Goal: Complete application form

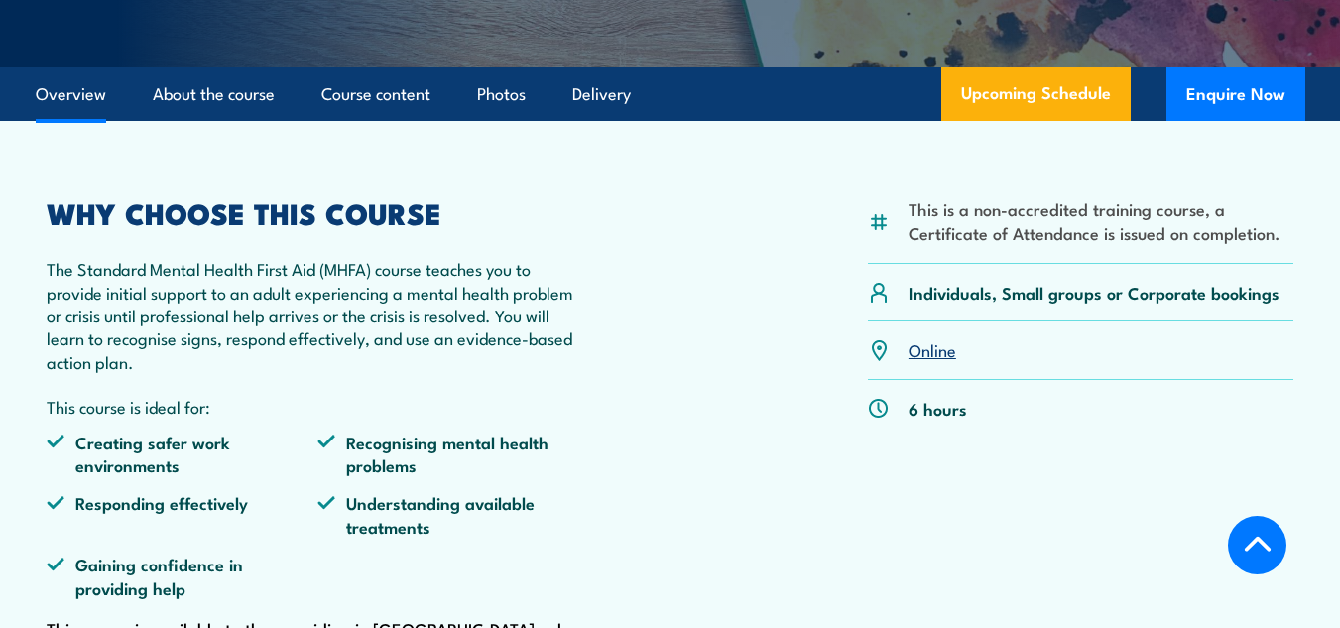
scroll to position [532, 0]
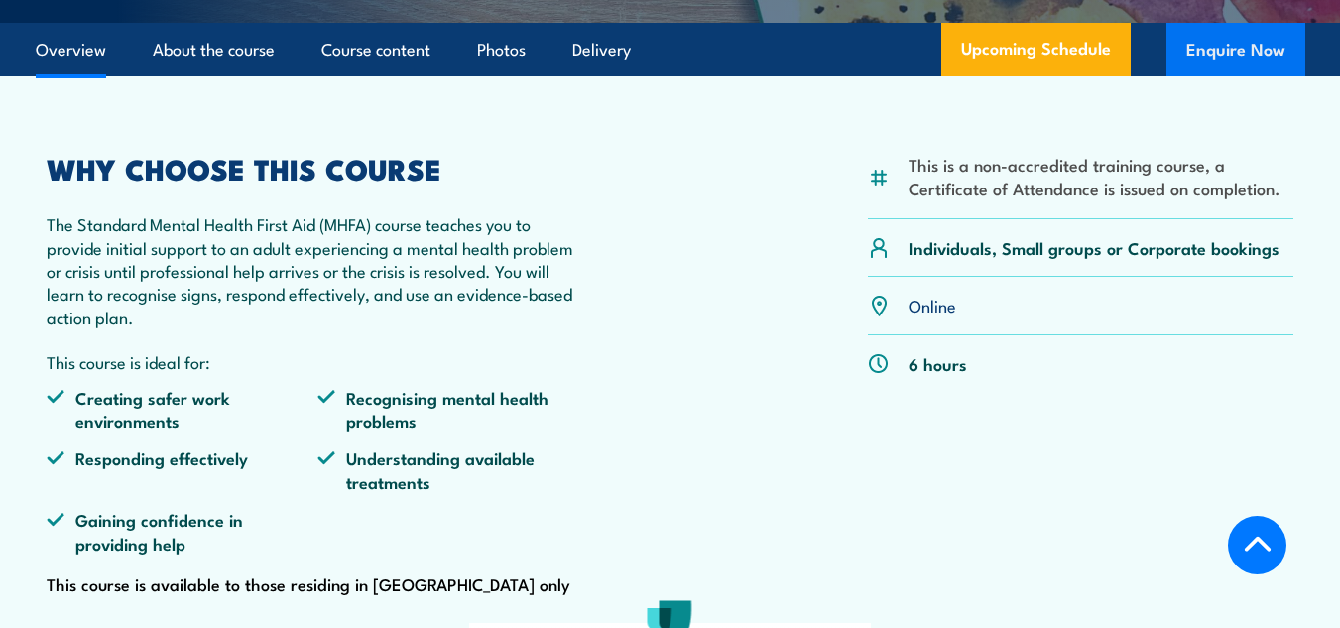
click at [1235, 65] on button "Enquire Now" at bounding box center [1235, 50] width 139 height 54
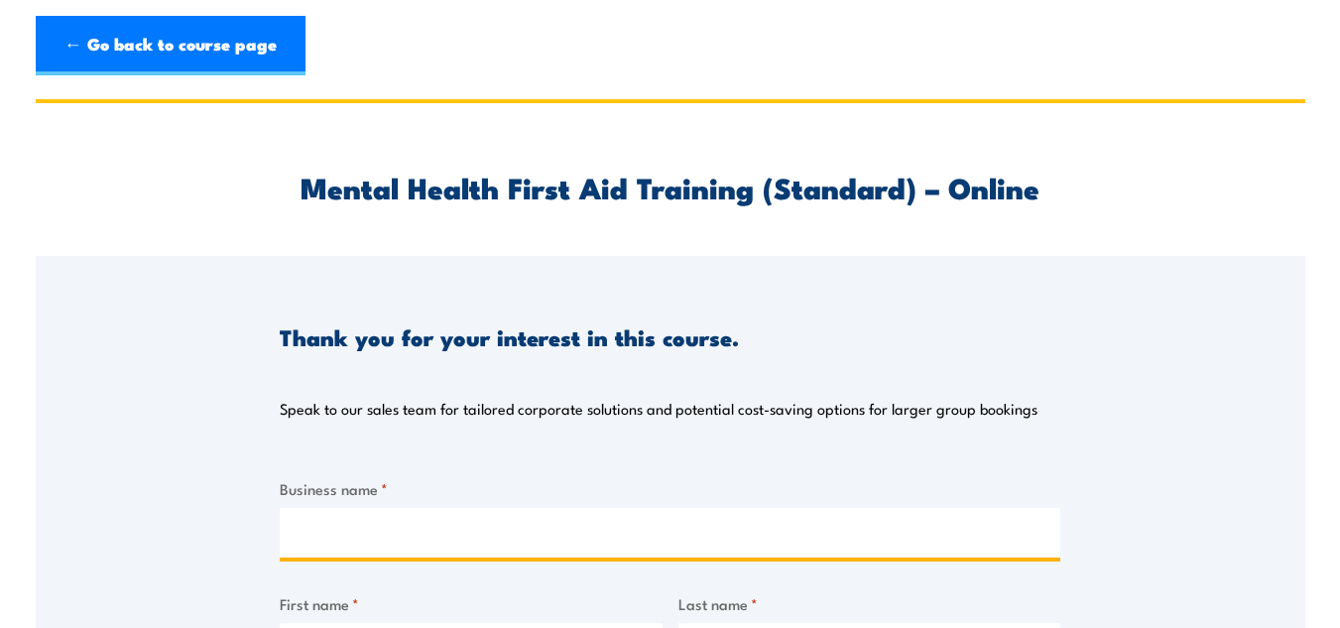
click at [514, 533] on input "Business name *" at bounding box center [670, 533] width 781 height 50
type input "m"
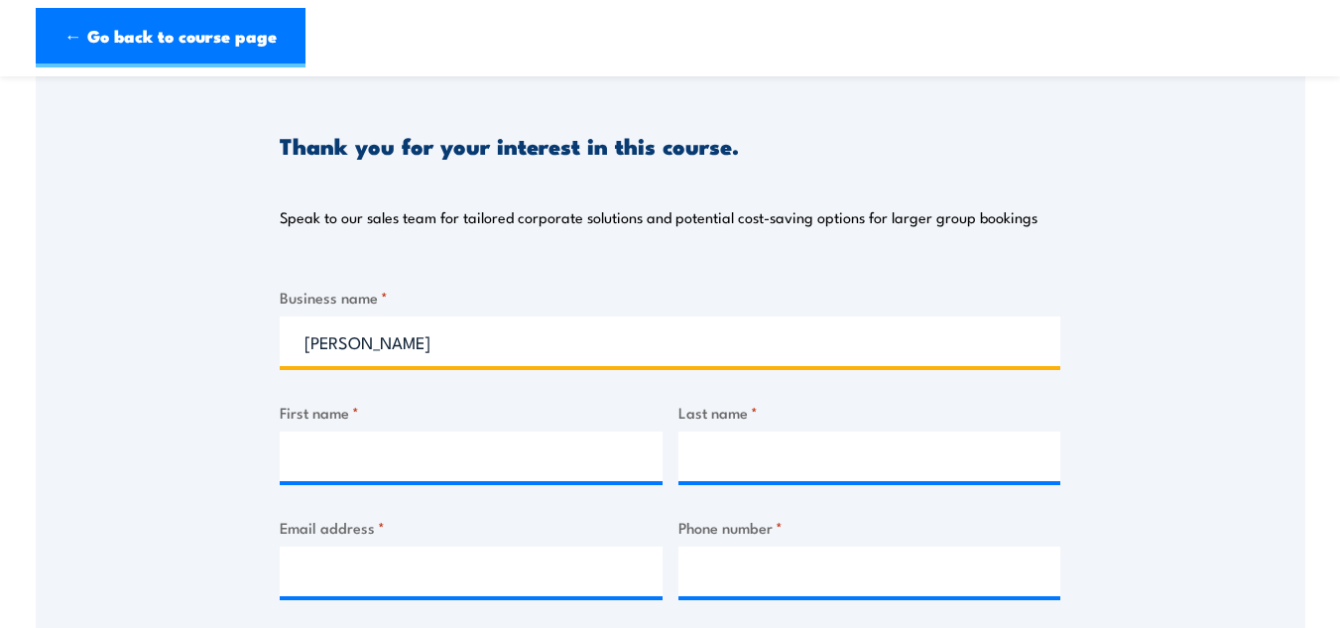
scroll to position [195, 0]
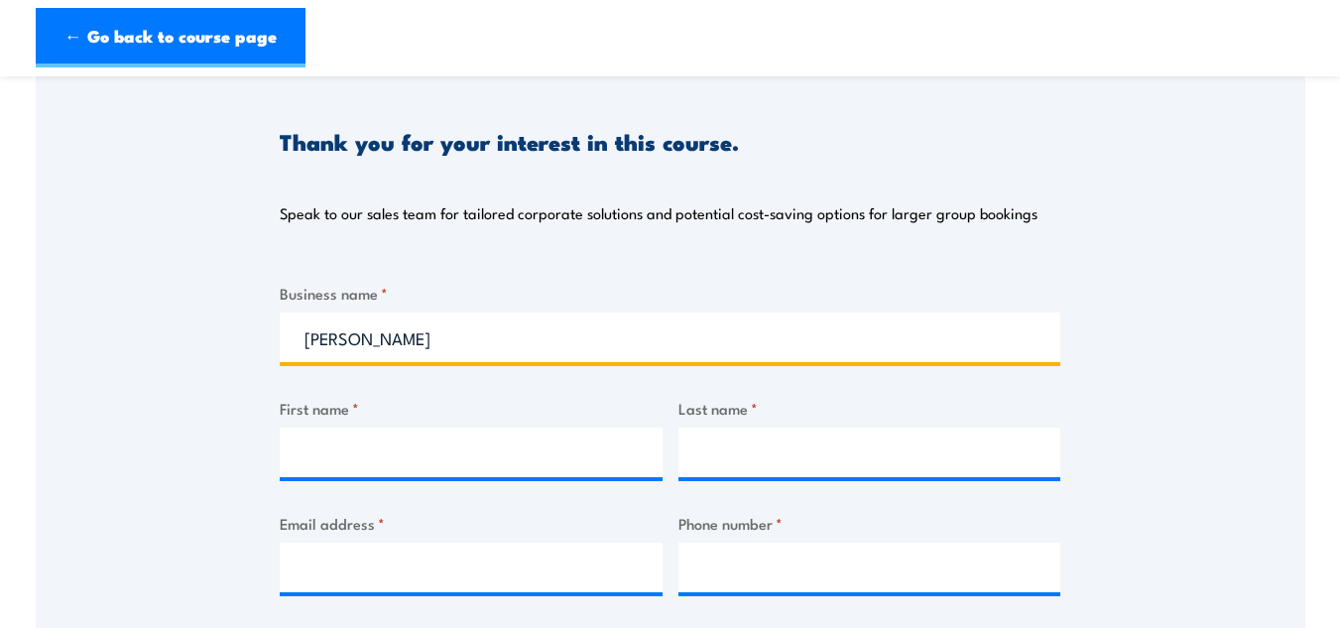
type input "[PERSON_NAME]"
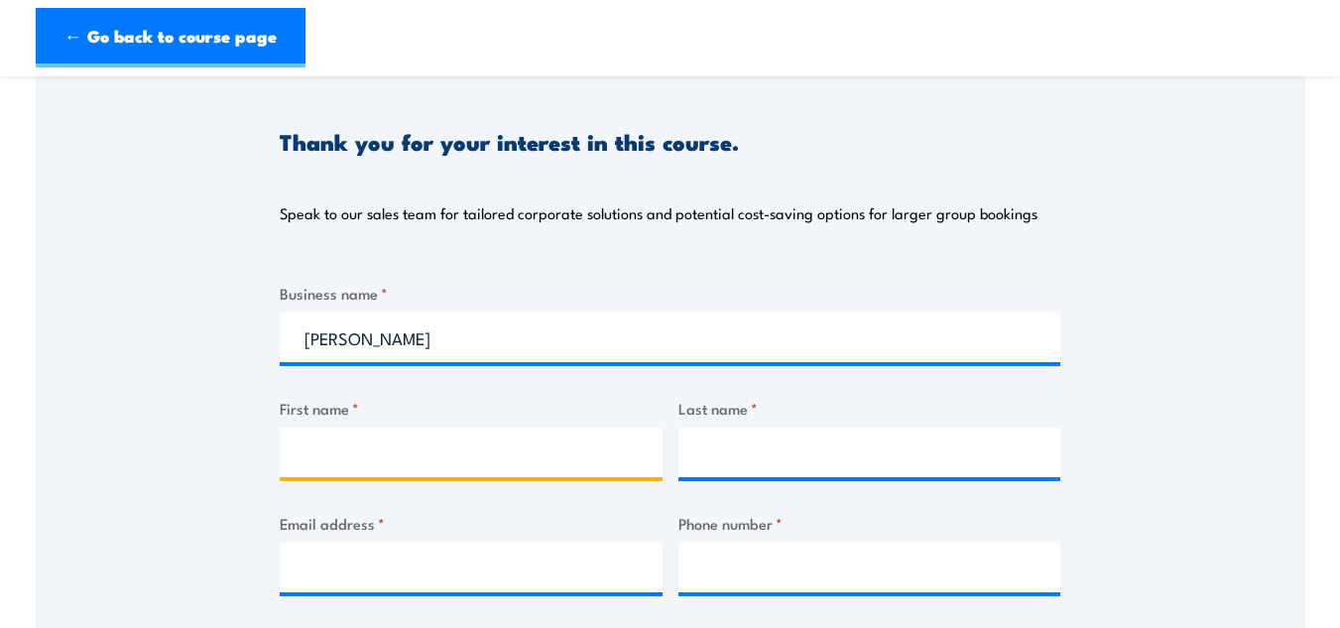
click at [459, 462] on input "First name *" at bounding box center [471, 452] width 383 height 50
type input "[PERSON_NAME]"
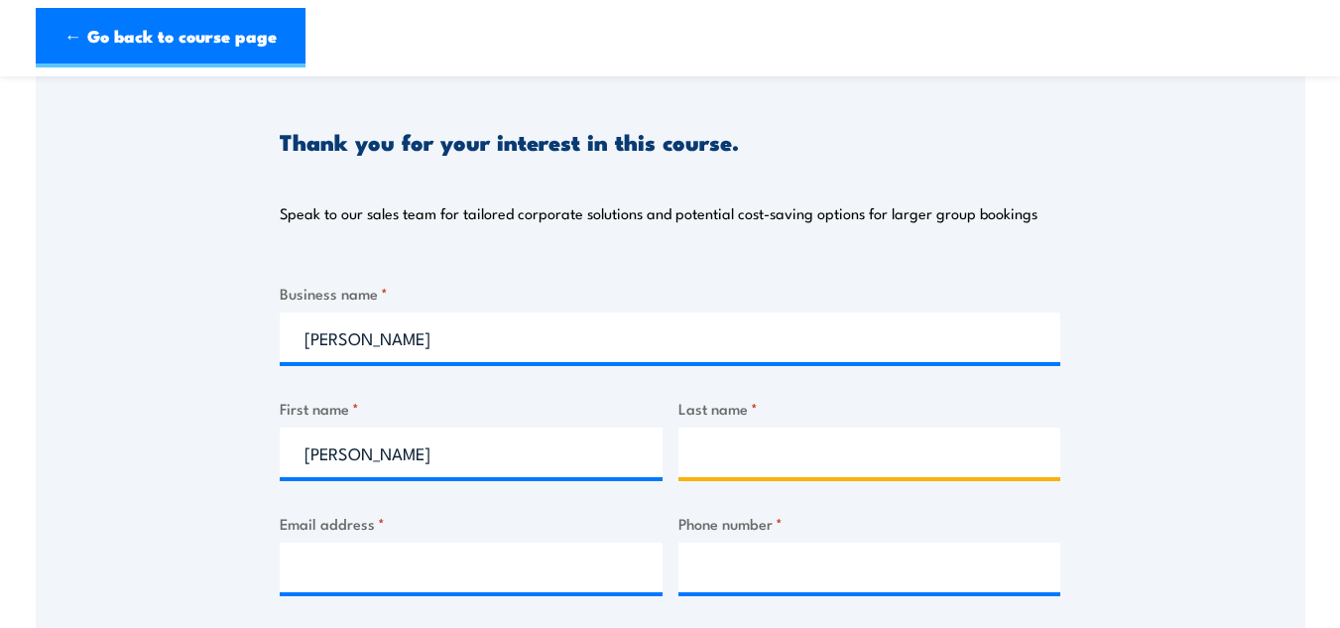
type input "[PERSON_NAME]"
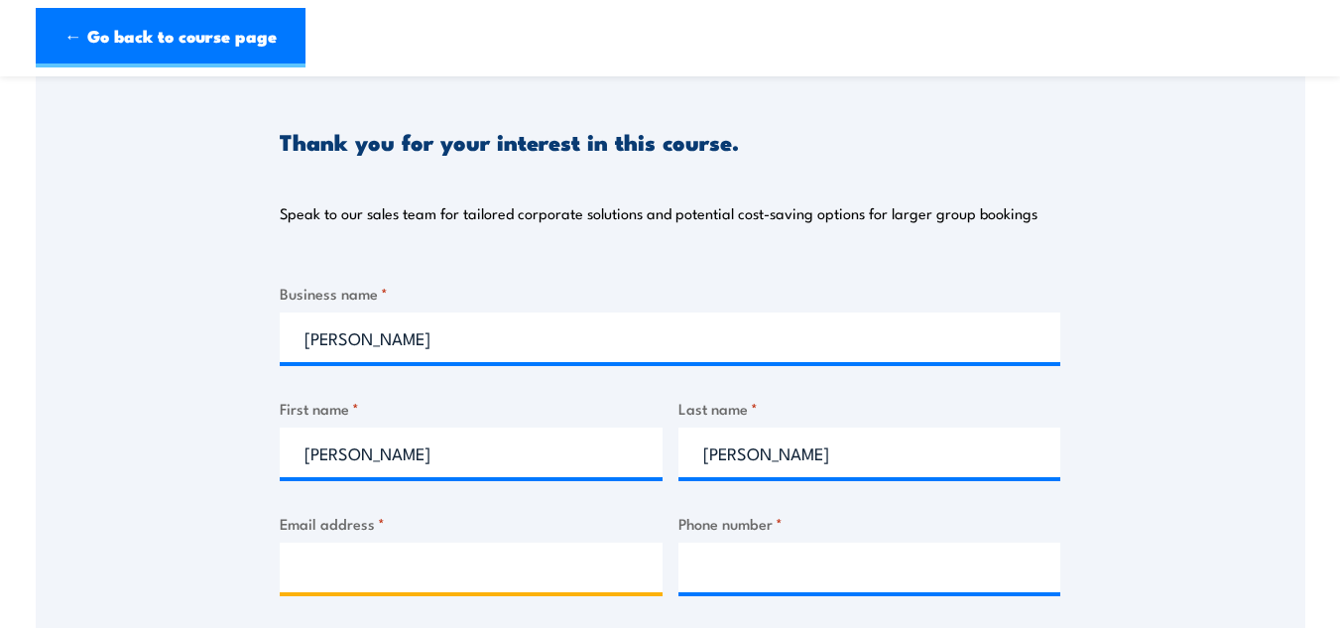
type input "[EMAIL_ADDRESS][DOMAIN_NAME]"
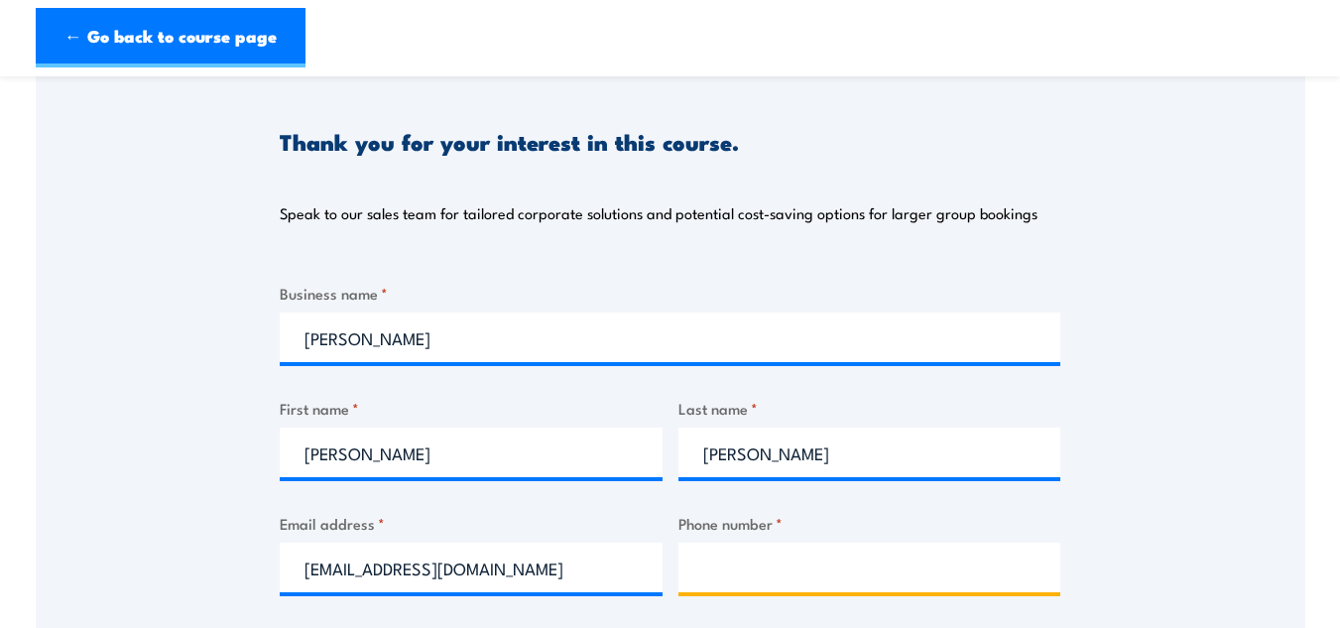
type input "0417198106"
select select "[GEOGRAPHIC_DATA]"
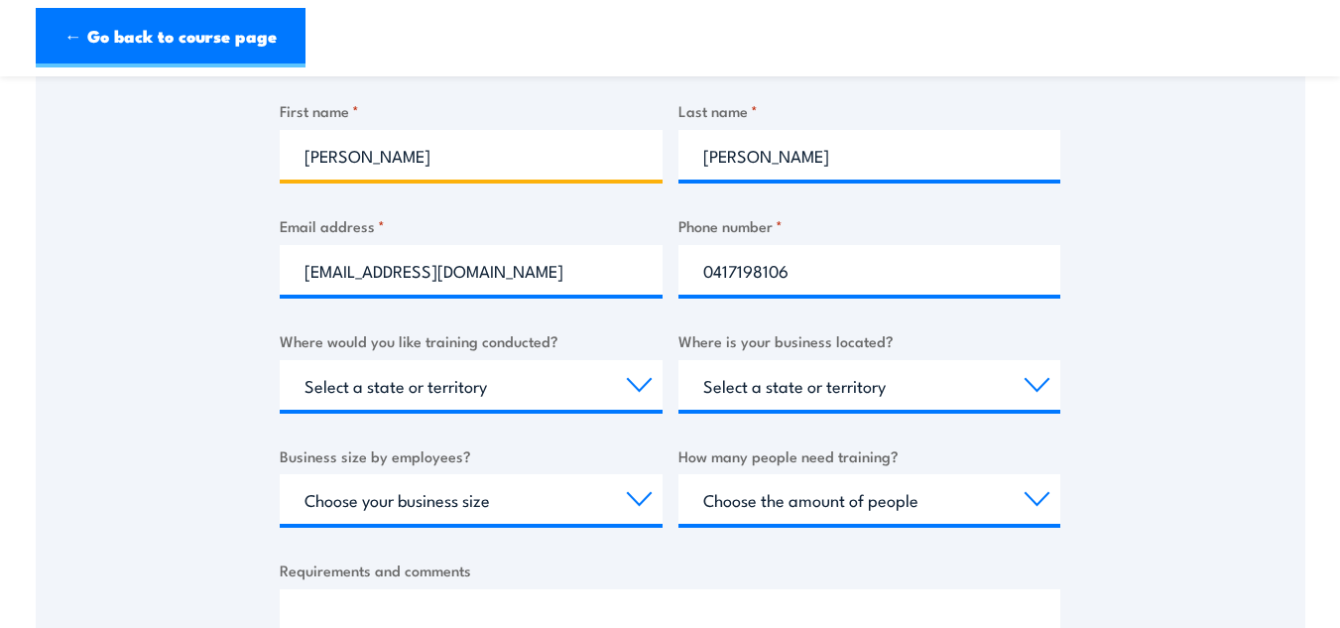
scroll to position [557, 0]
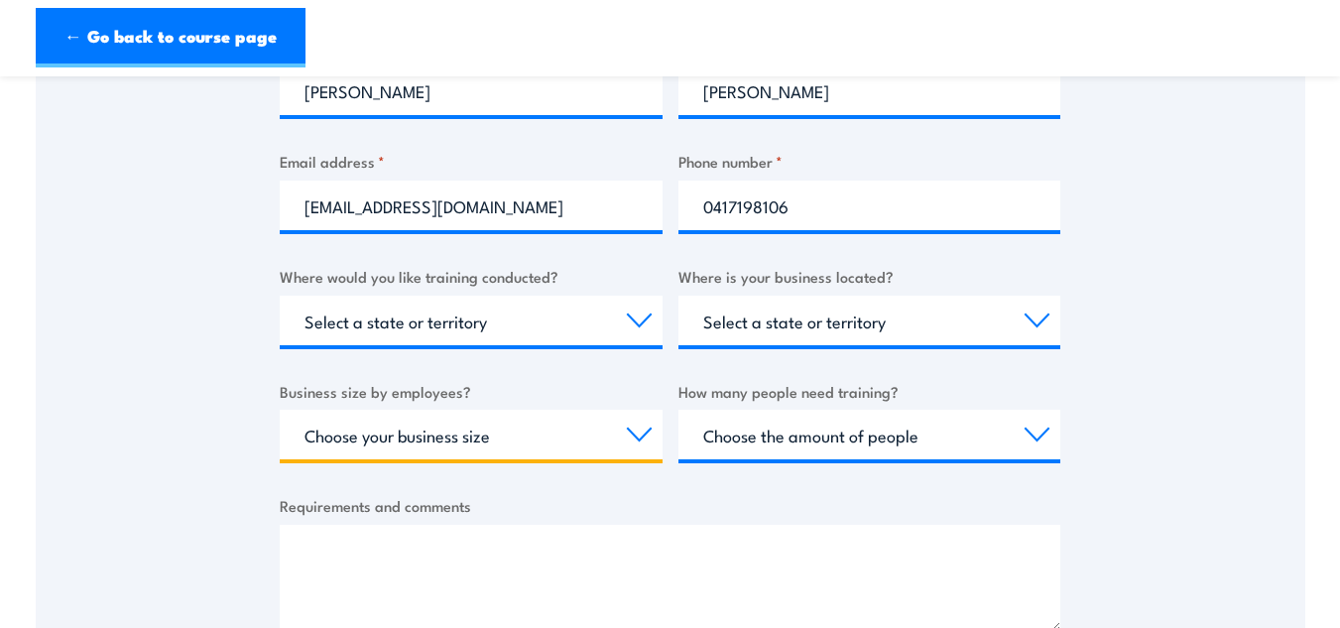
click at [605, 436] on select "Choose your business size 1 to 19 20 to 199 200+" at bounding box center [471, 435] width 383 height 50
select select "1 to 19"
click at [280, 410] on select "Choose your business size 1 to 19 20 to 199 200+" at bounding box center [471, 435] width 383 height 50
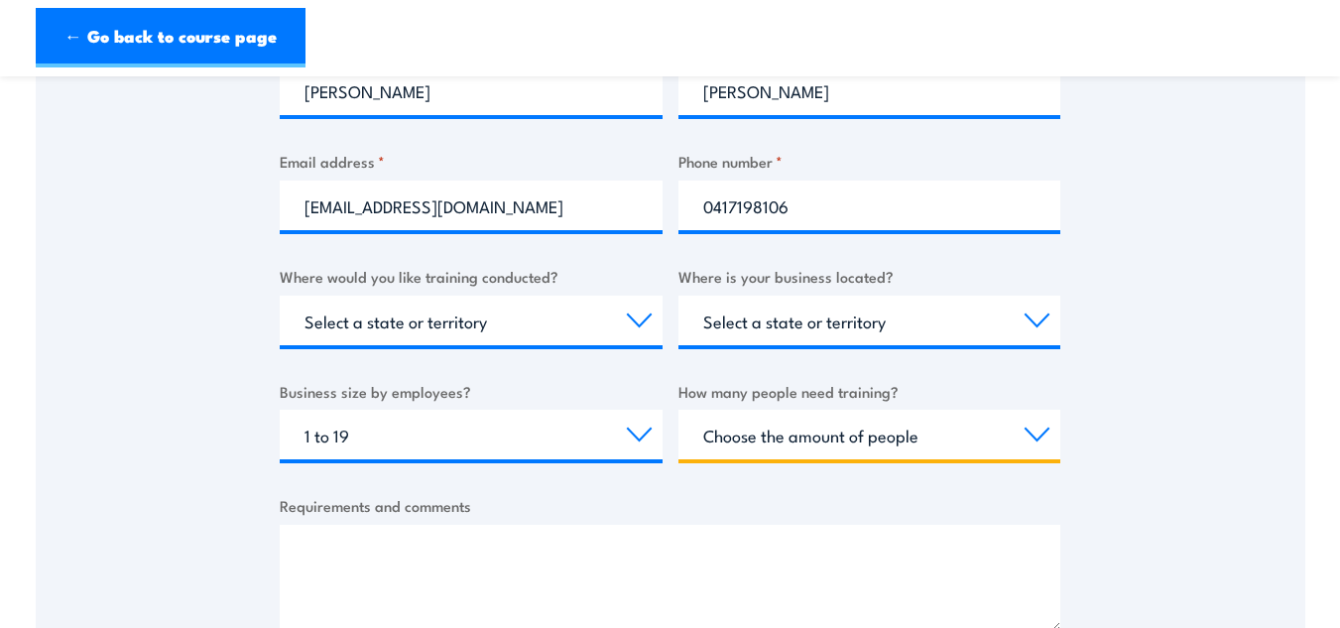
click at [736, 437] on select "Choose the amount of people 1 to 4 5 to 19 20+" at bounding box center [869, 435] width 383 height 50
select select "1 to 4"
click at [678, 410] on select "Choose the amount of people 1 to 4 5 to 19 20+" at bounding box center [869, 435] width 383 height 50
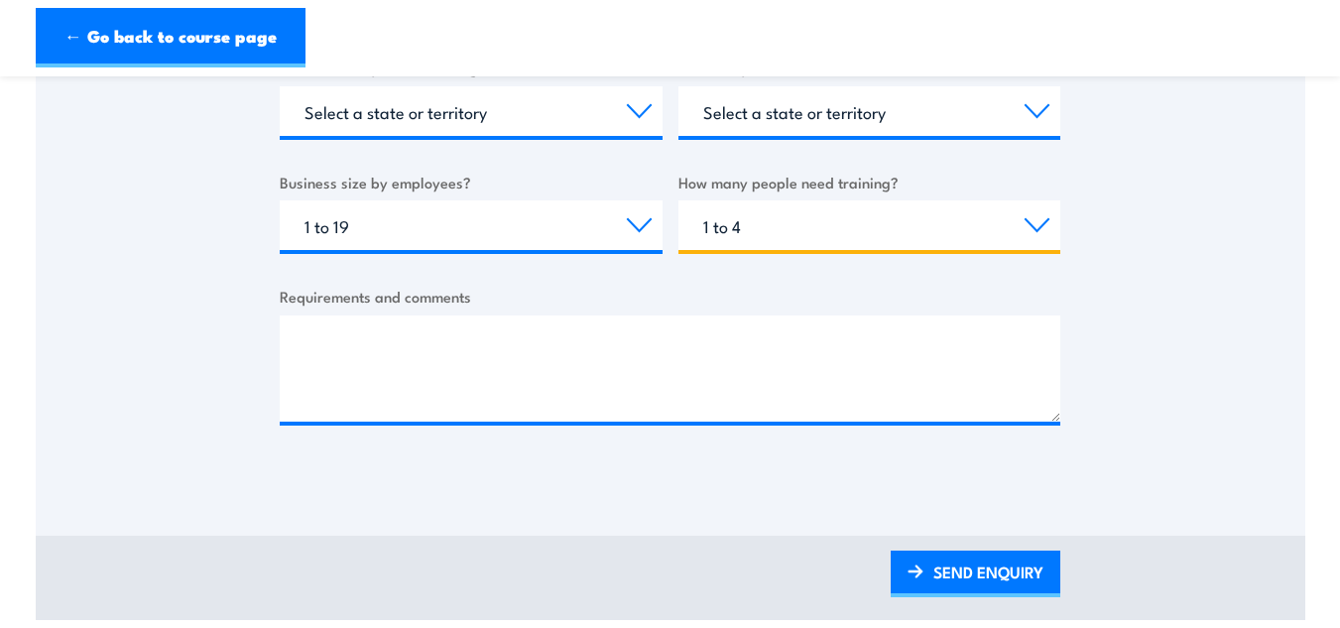
scroll to position [830, 0]
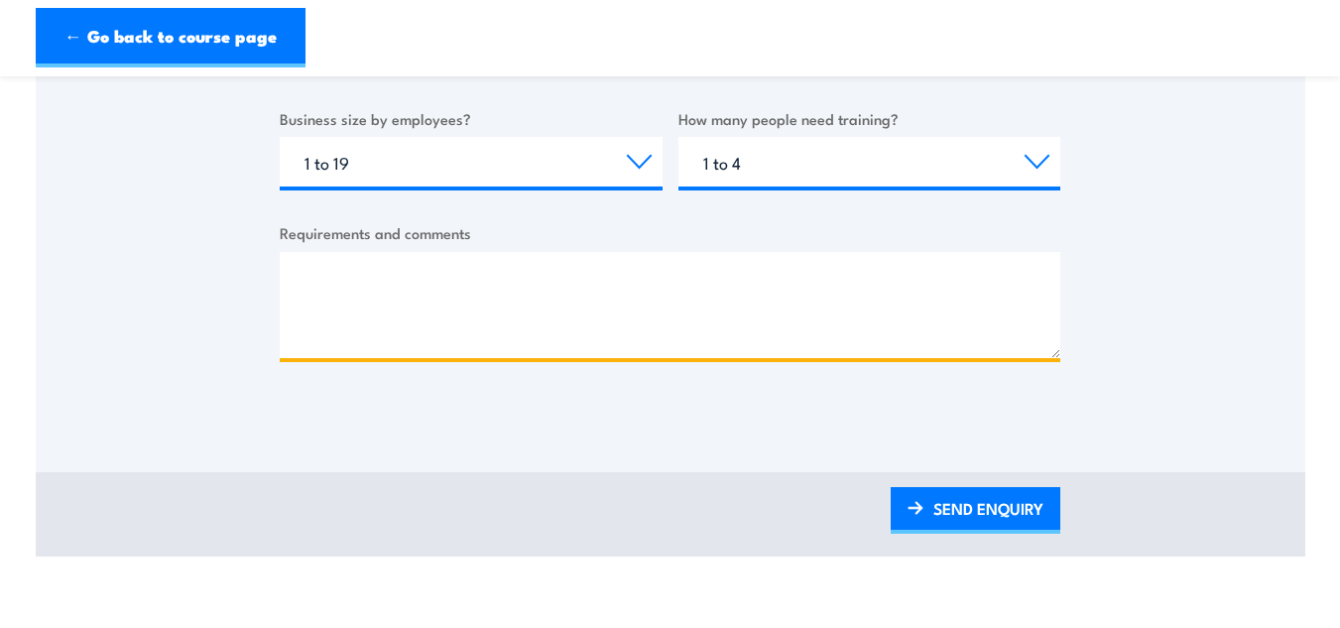
click at [790, 329] on textarea "Requirements and comments" at bounding box center [670, 305] width 781 height 106
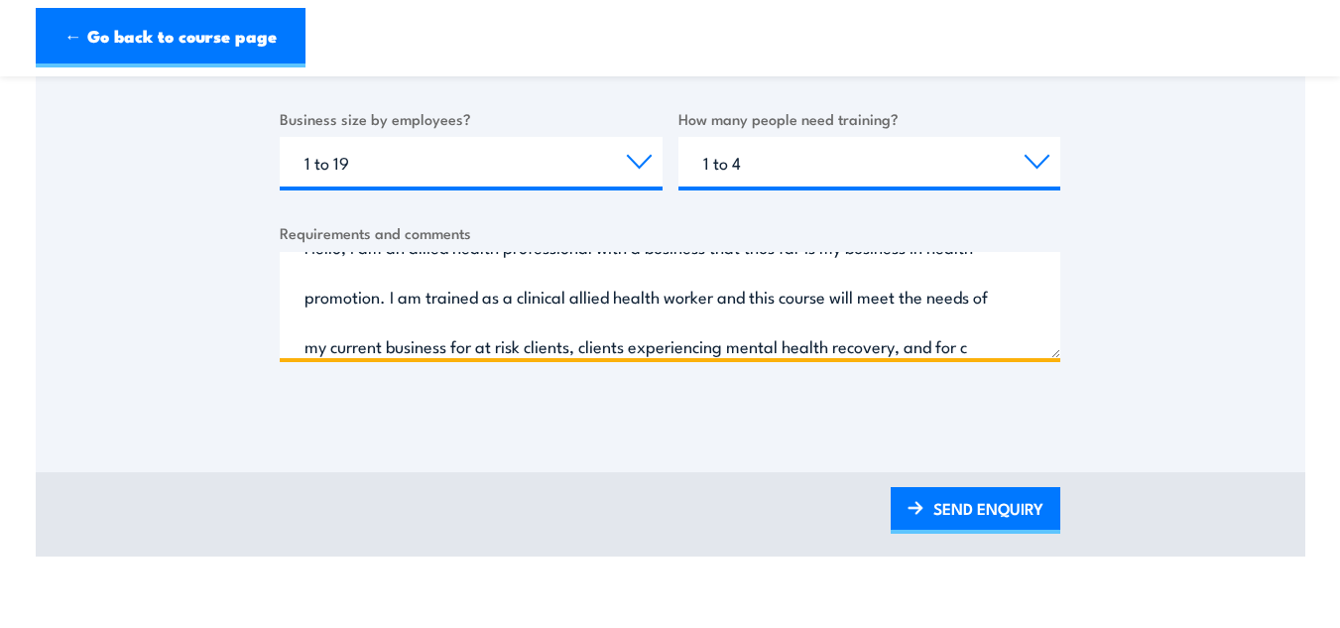
scroll to position [80, 0]
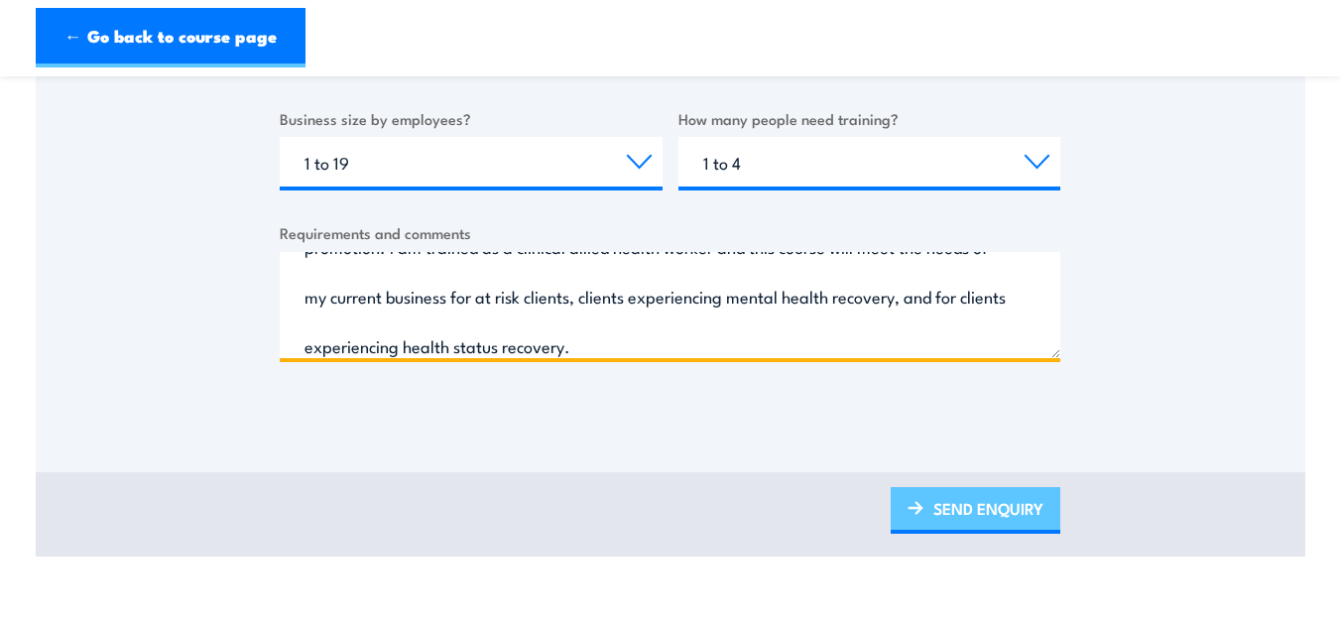
type textarea "Hello, I am an allied health professional with a business that thus far is my b…"
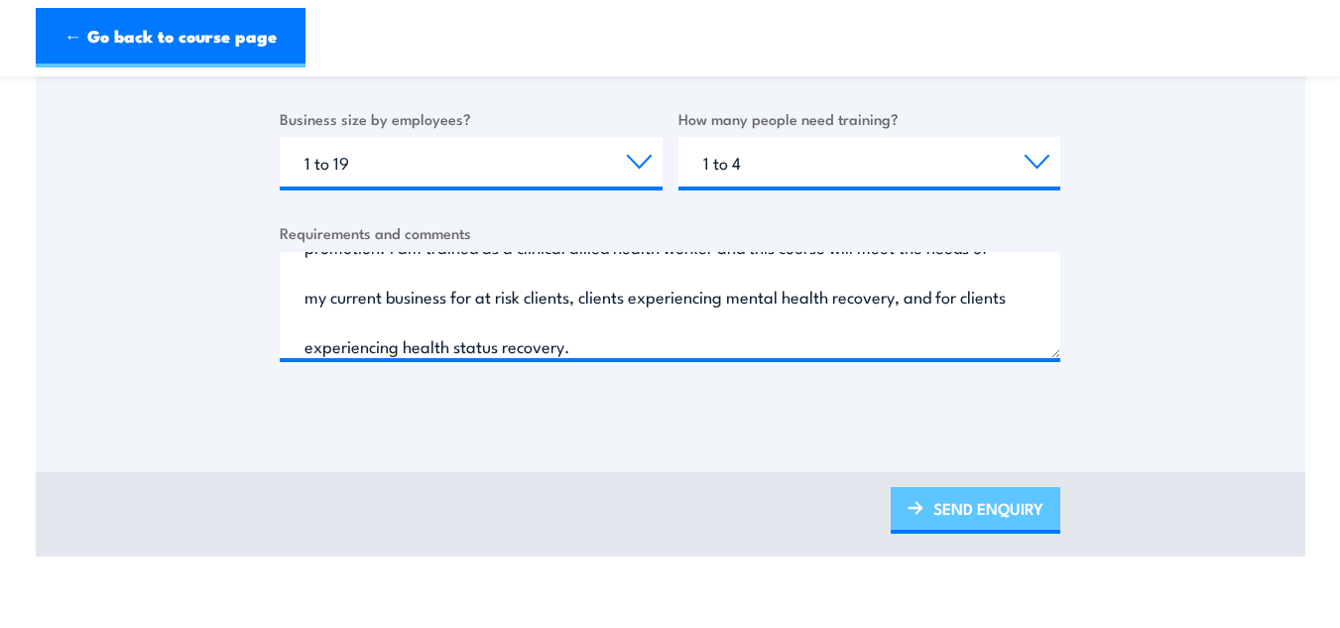
click at [960, 497] on link "SEND ENQUIRY" at bounding box center [976, 510] width 170 height 47
click at [983, 504] on link "SEND ENQUIRY" at bounding box center [976, 510] width 170 height 47
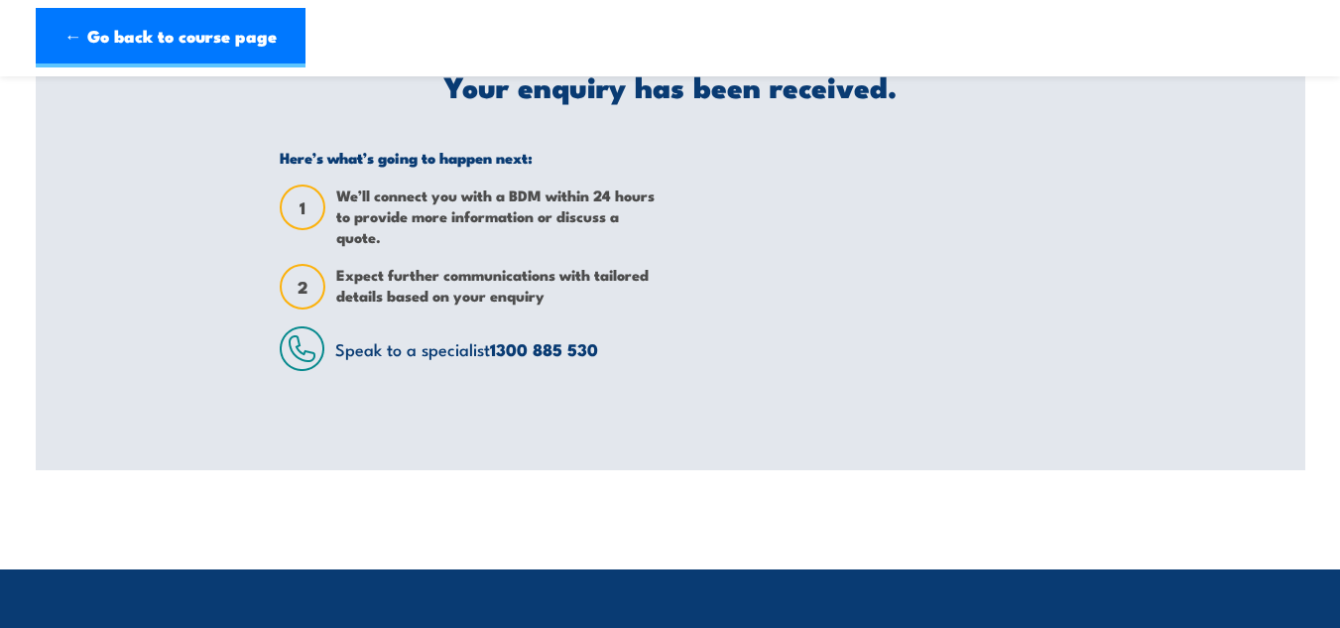
scroll to position [0, 0]
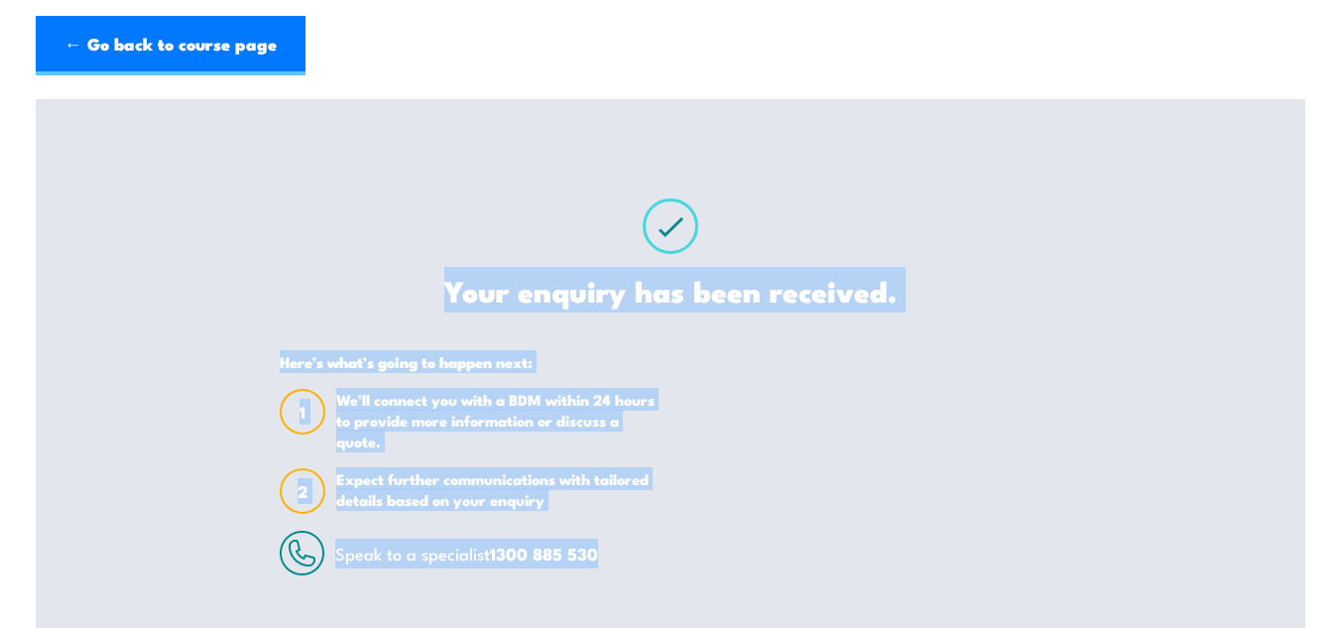
drag, startPoint x: 401, startPoint y: 266, endPoint x: 635, endPoint y: 576, distance: 388.8
click at [635, 576] on div "Your enquiry has been received. Here’s what’s going to happen next: 1 We’ll con…" at bounding box center [670, 386] width 828 height 575
copy div "Your enquiry has been received. Here’s what’s going to happen next: 1 We’ll con…"
